Goal: Information Seeking & Learning: Learn about a topic

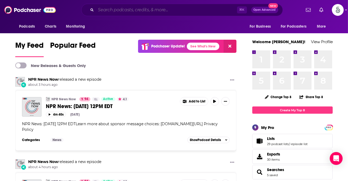
click at [142, 8] on input "Search podcasts, credits, & more..." at bounding box center [166, 10] width 141 height 9
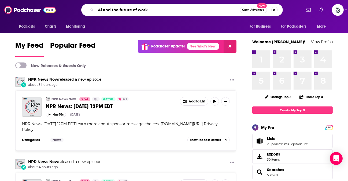
type input "Ai and the future of work"
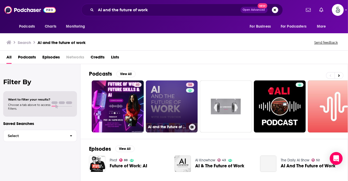
click at [162, 90] on link "58 AI and the Future of Work: Artificial Intelligence in the Workplace, Busines…" at bounding box center [172, 106] width 52 height 52
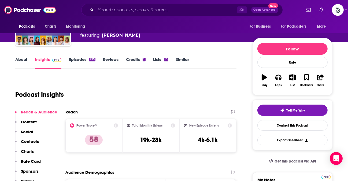
scroll to position [23, 0]
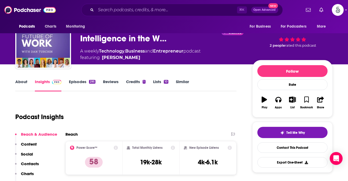
click at [80, 80] on link "Episodes 295" at bounding box center [82, 85] width 27 height 12
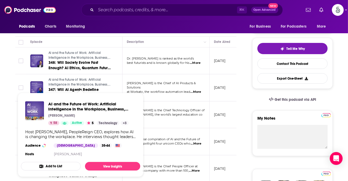
scroll to position [107, 0]
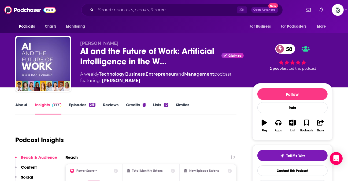
click at [159, 128] on div "Podcast Insights" at bounding box center [123, 136] width 217 height 27
click at [81, 103] on link "Episodes 295" at bounding box center [82, 108] width 27 height 12
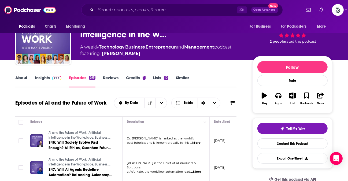
scroll to position [24, 0]
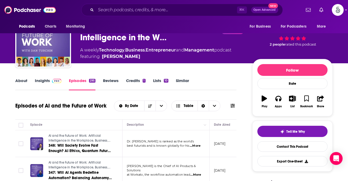
click at [24, 81] on link "About" at bounding box center [21, 84] width 12 height 12
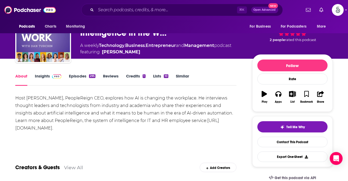
scroll to position [29, 0]
